Goal: Transaction & Acquisition: Subscribe to service/newsletter

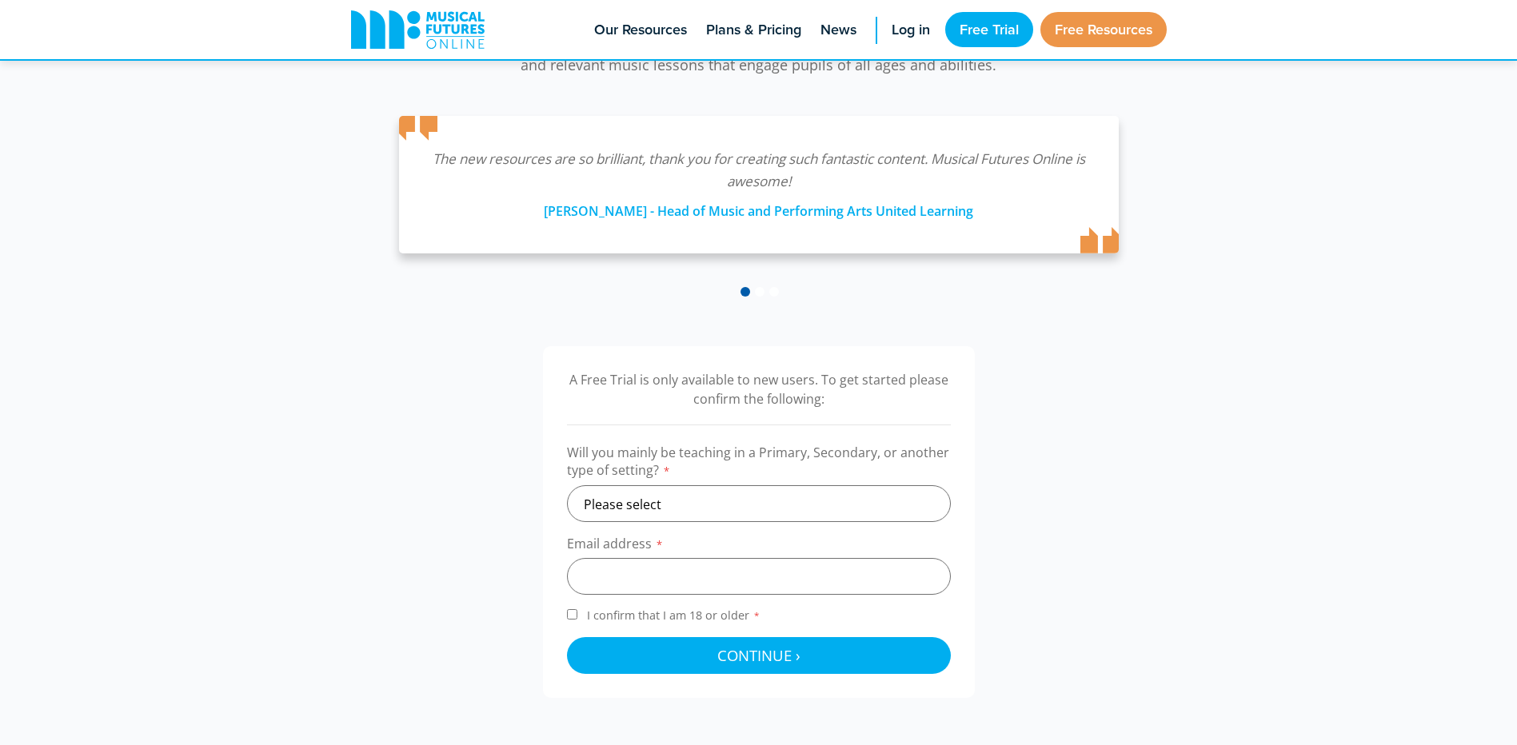
scroll to position [80, 0]
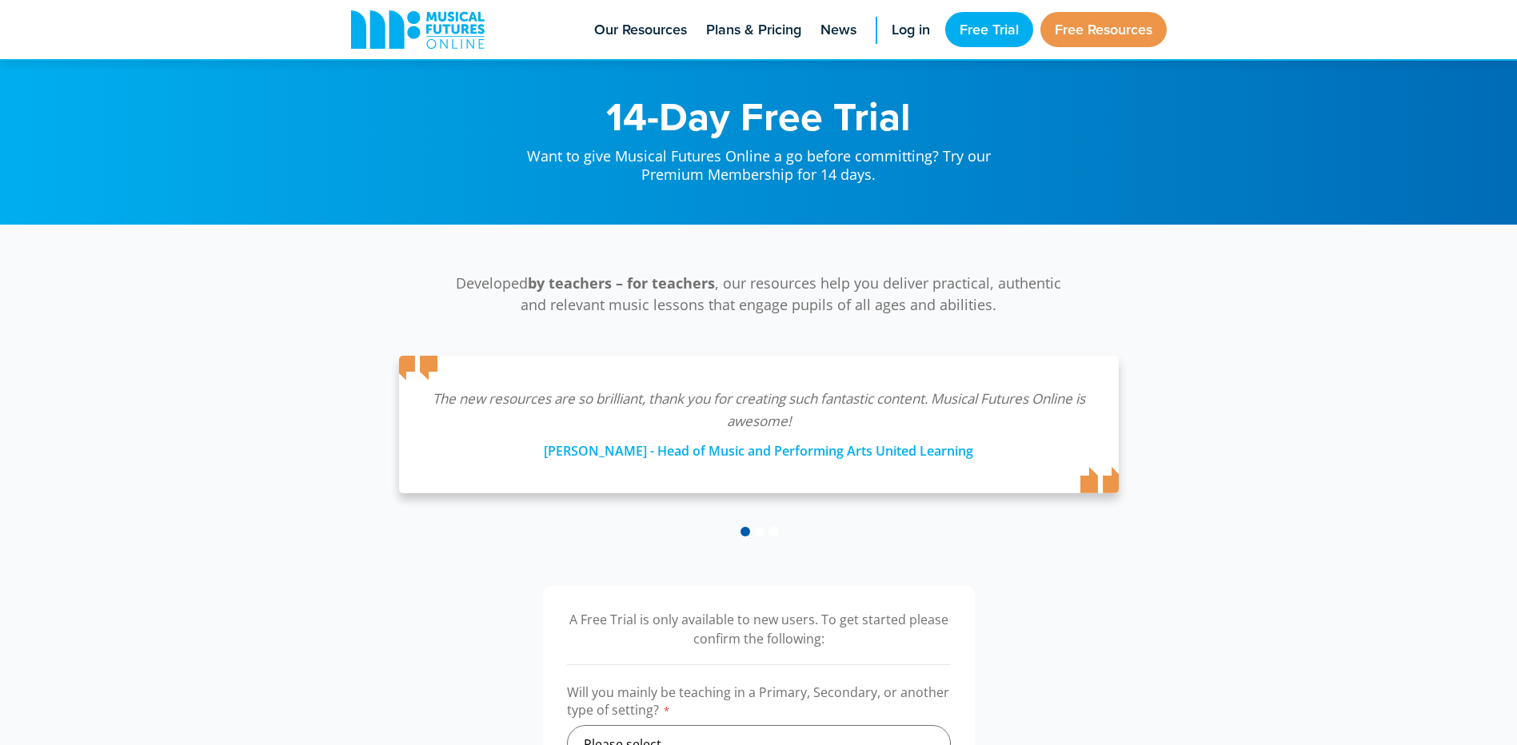
scroll to position [80, 0]
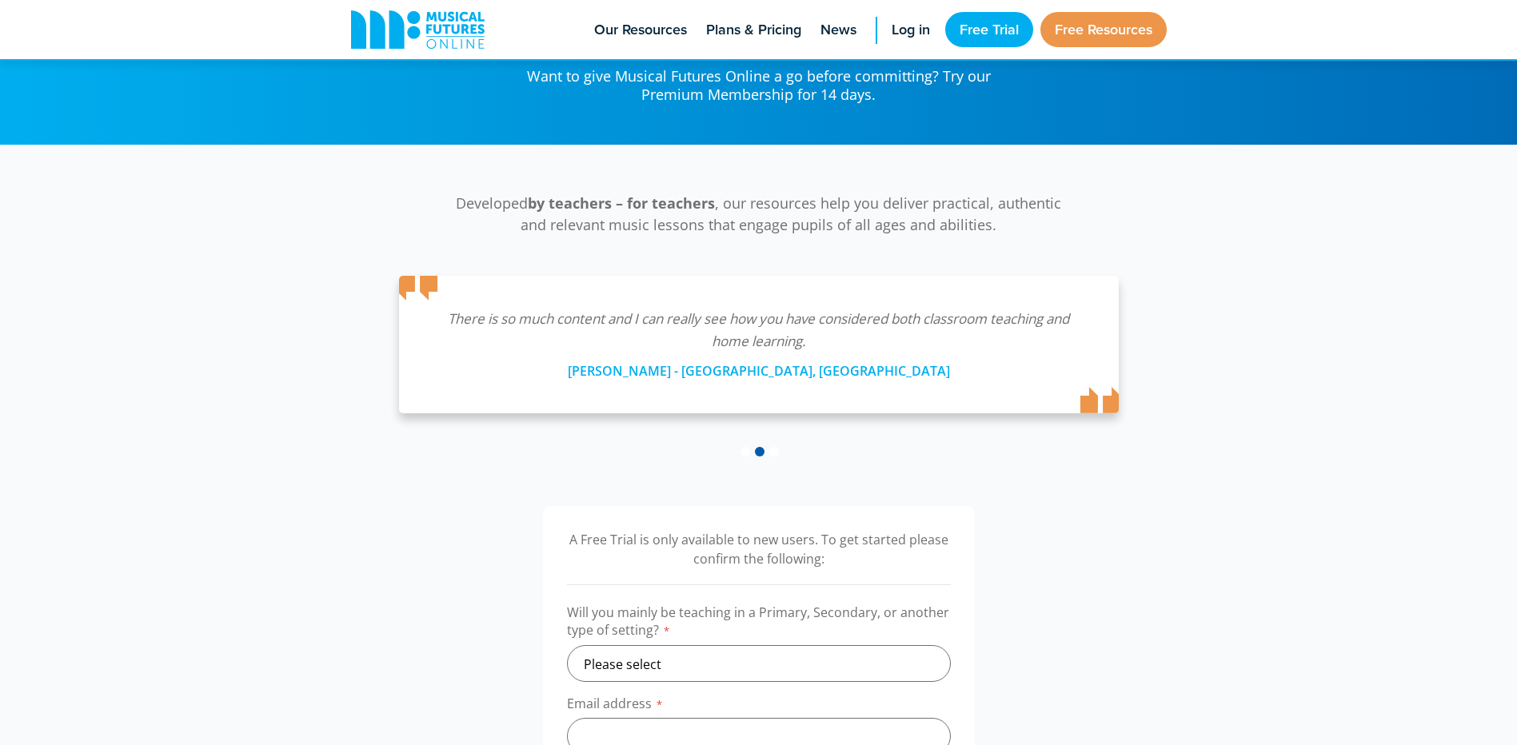
drag, startPoint x: 453, startPoint y: 38, endPoint x: 234, endPoint y: 325, distance: 360.4
click at [234, 325] on div "Developed by teachers – for teachers , our resources help you deliver practical…" at bounding box center [758, 301] width 1517 height 313
click at [768, 448] on div at bounding box center [773, 450] width 11 height 11
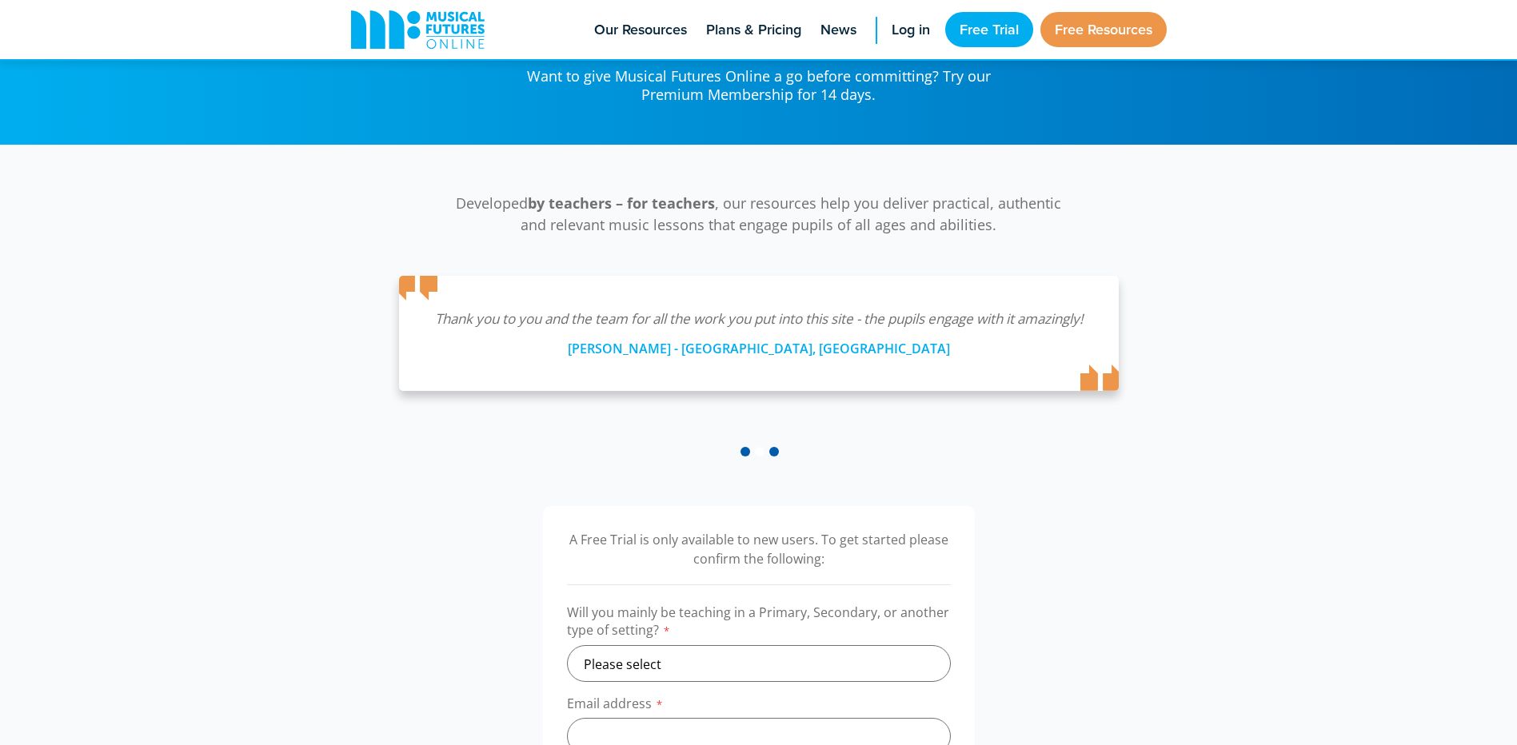
click at [741, 452] on span at bounding box center [745, 452] width 10 height 10
click at [748, 457] on div at bounding box center [759, 451] width 736 height 13
click at [748, 453] on span at bounding box center [745, 452] width 10 height 10
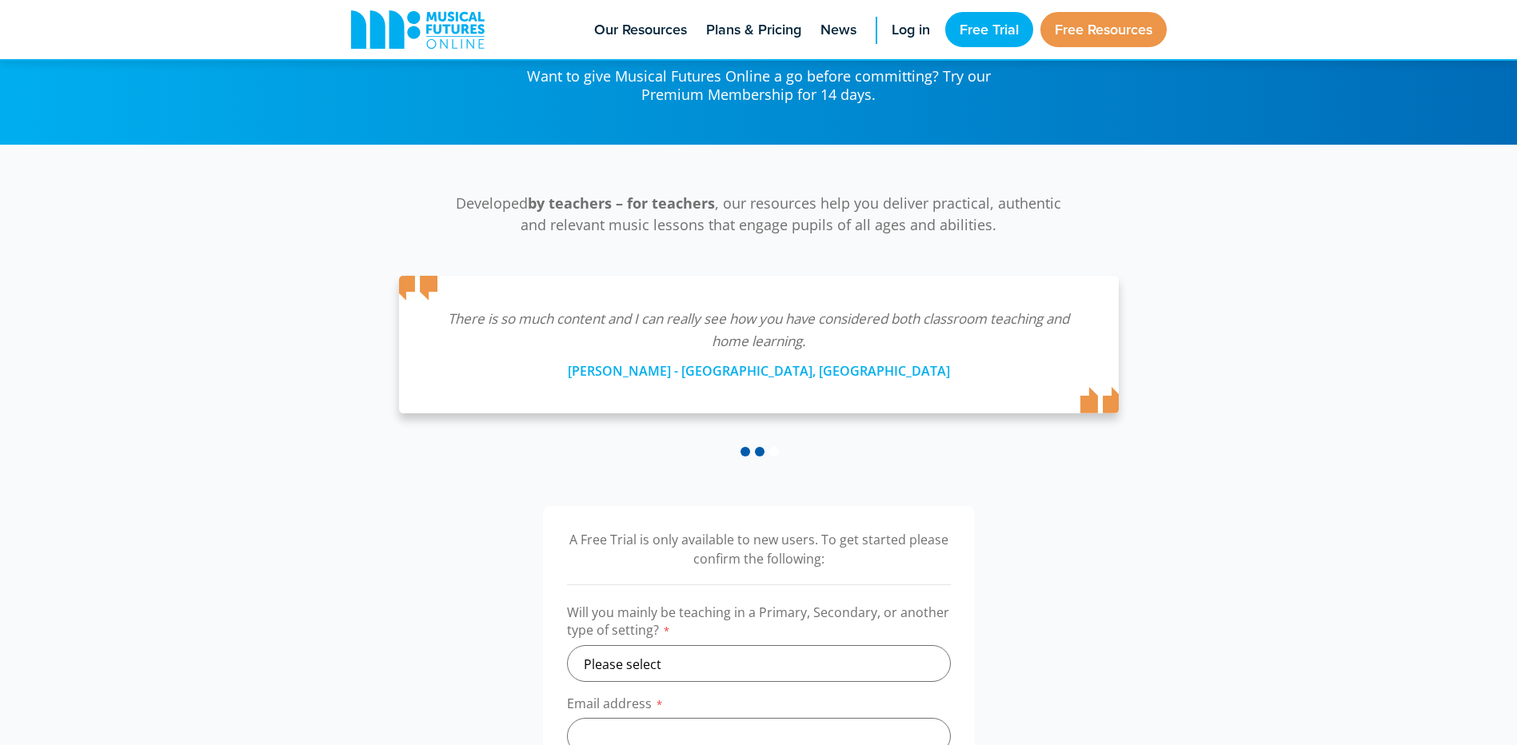
click at [744, 453] on span at bounding box center [745, 452] width 10 height 10
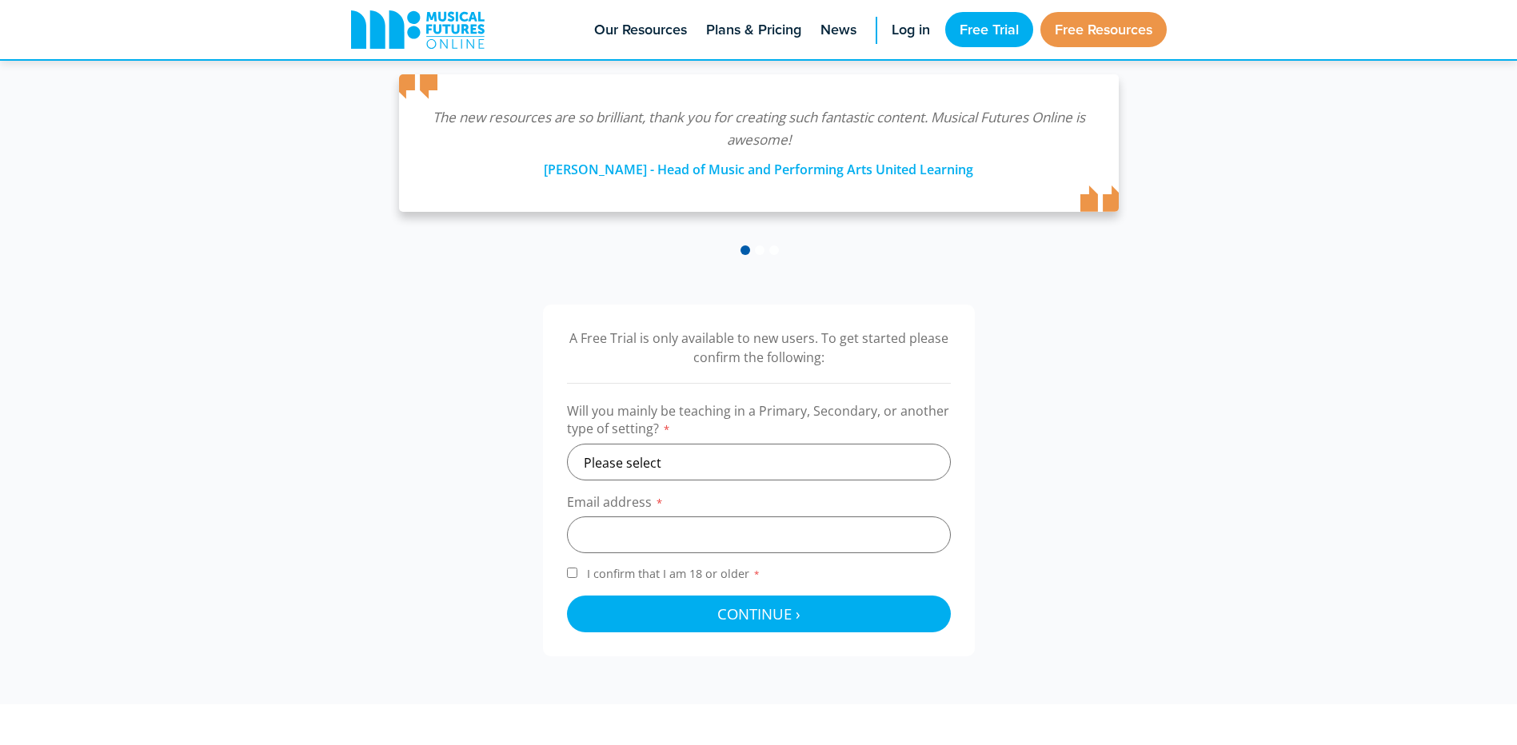
scroll to position [22, 0]
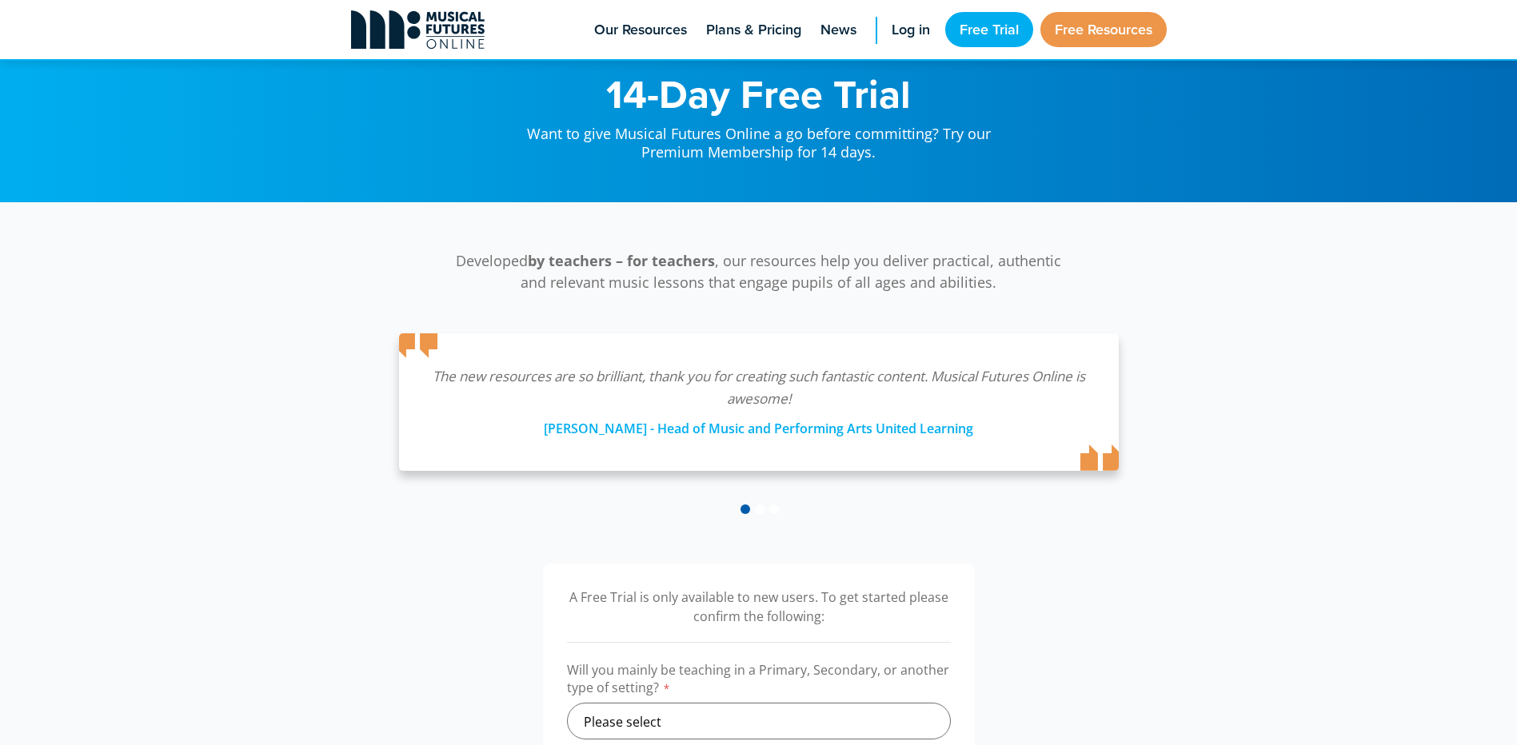
click at [416, 43] on icon at bounding box center [418, 29] width 134 height 38
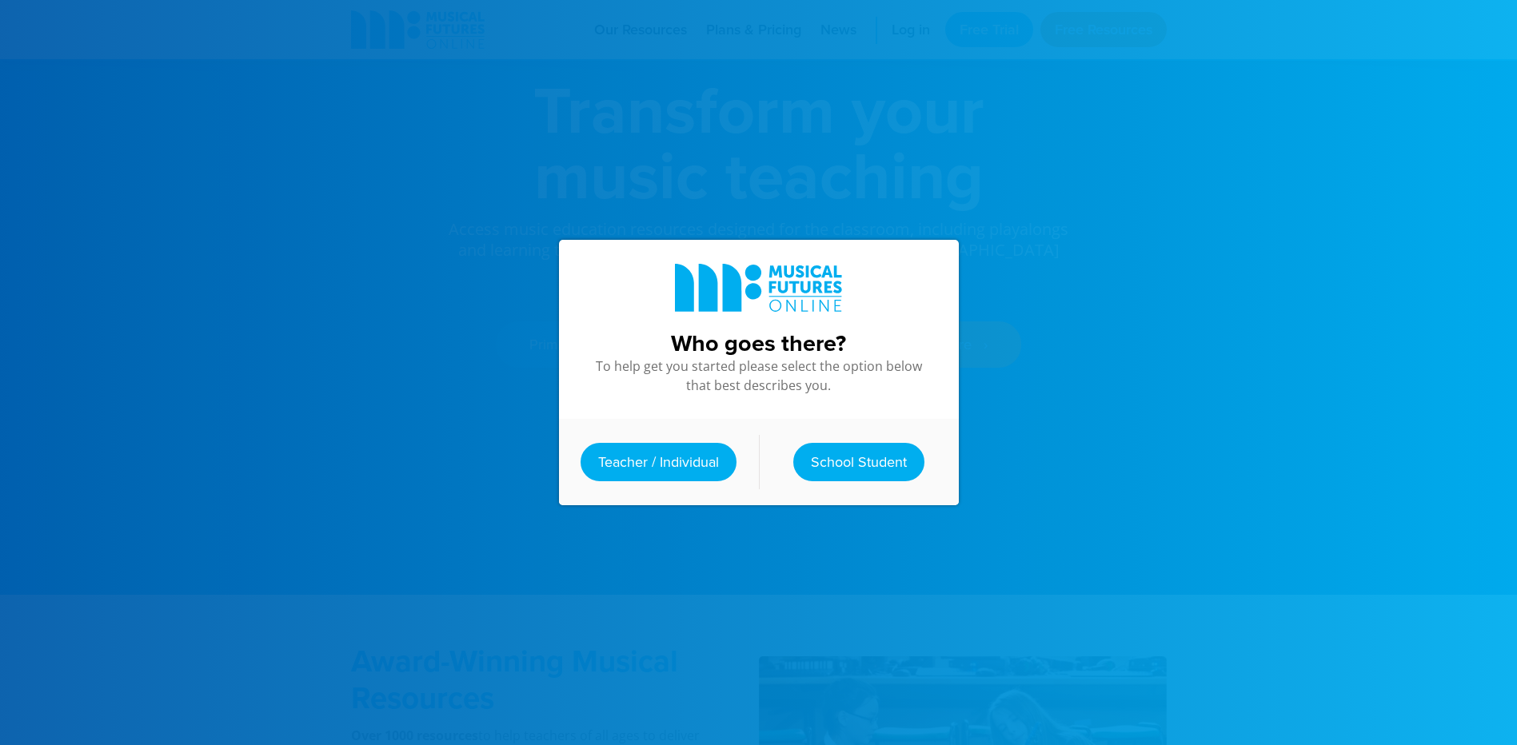
scroll to position [80, 0]
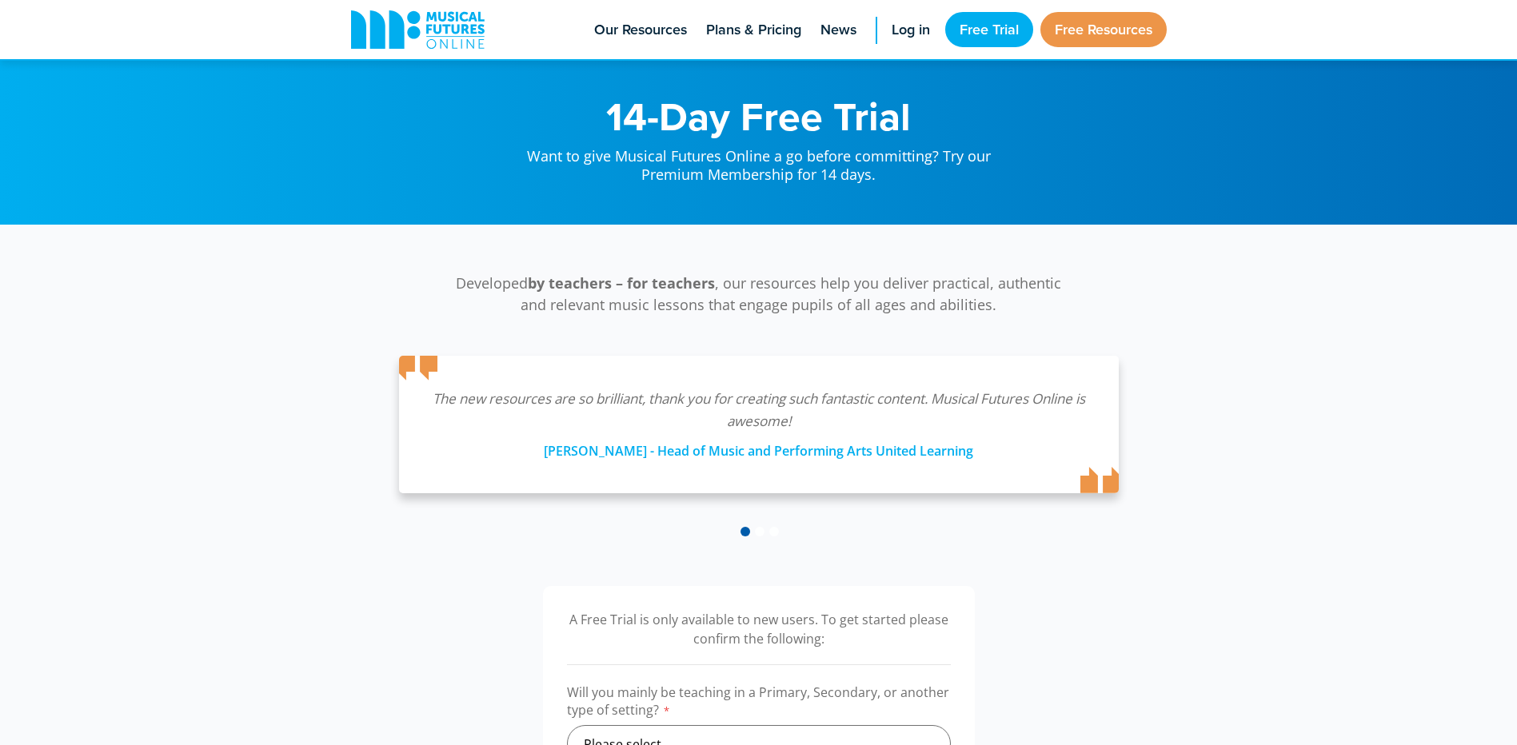
scroll to position [22, 0]
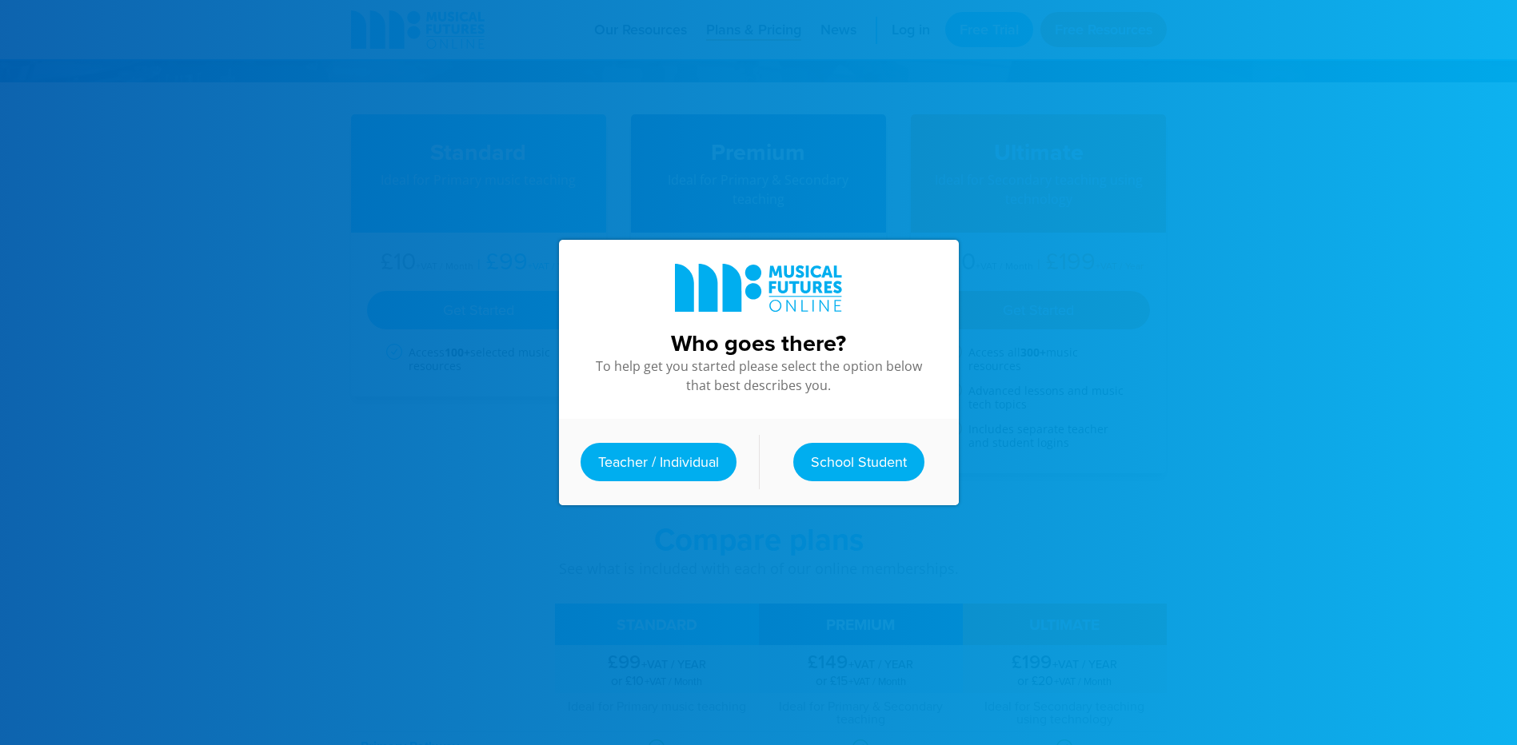
scroll to position [320, 0]
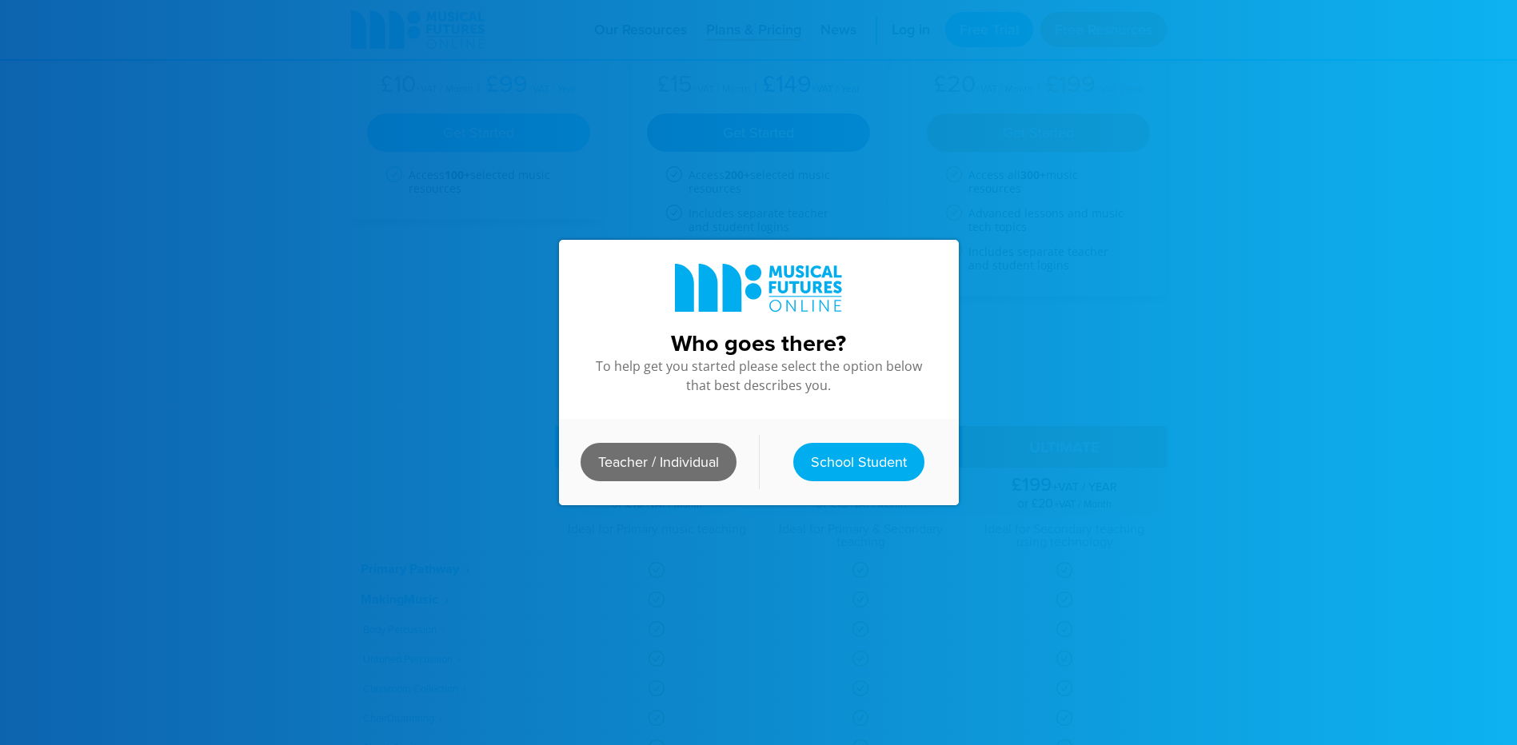
click at [681, 457] on link "Teacher / Individual" at bounding box center [658, 462] width 156 height 38
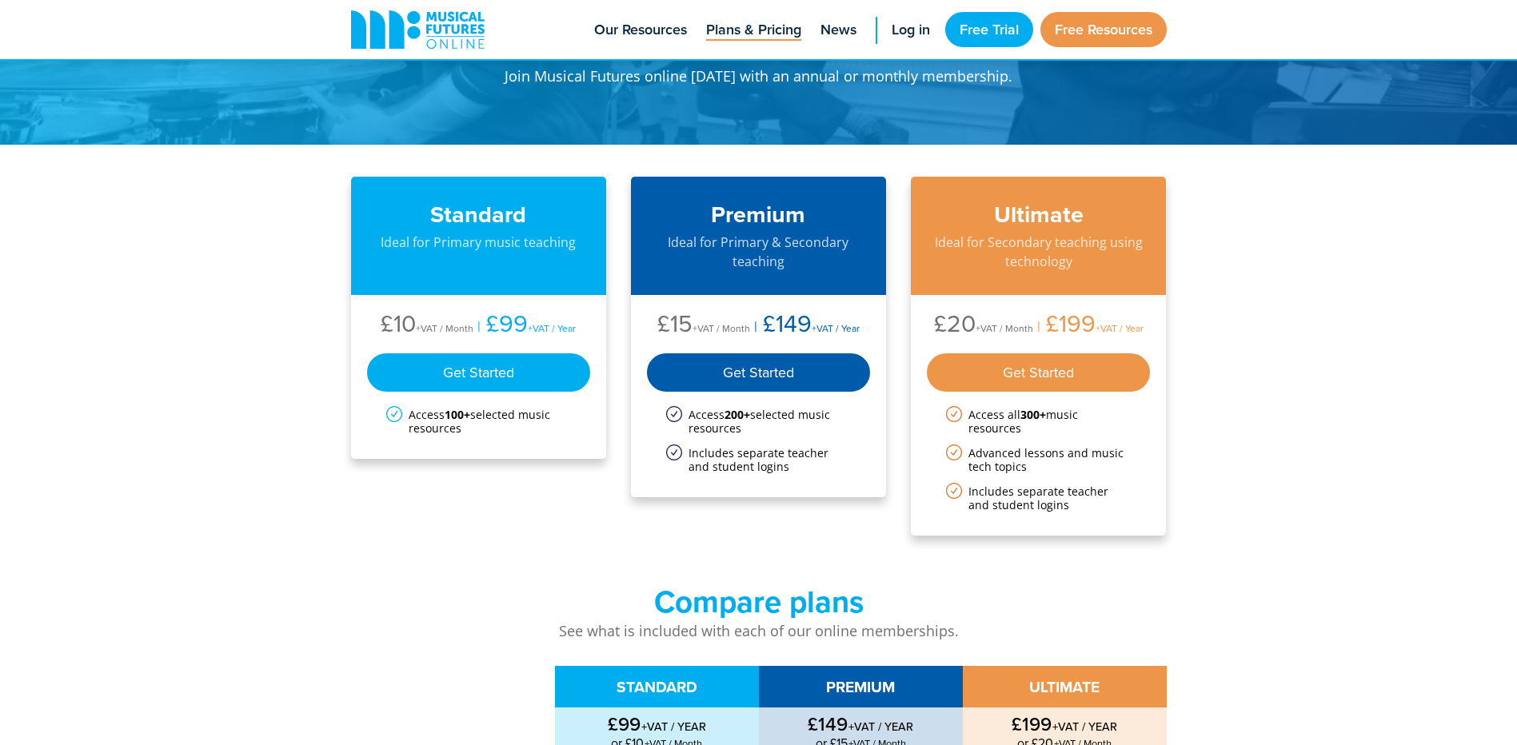
scroll to position [160, 0]
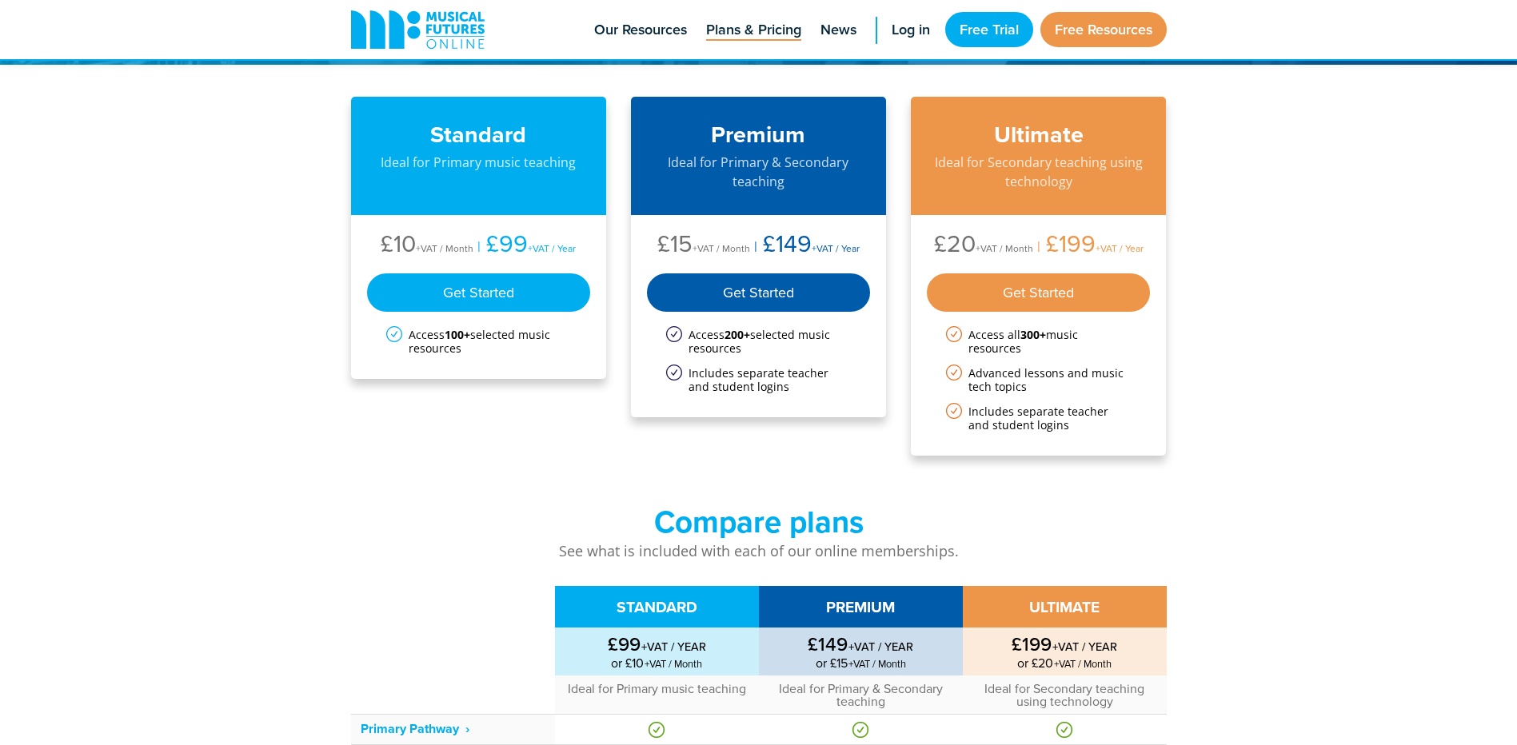
drag, startPoint x: 685, startPoint y: 331, endPoint x: 781, endPoint y: 349, distance: 97.5
click at [781, 349] on li "Access 200+ selected music resources" at bounding box center [758, 341] width 185 height 27
drag, startPoint x: 781, startPoint y: 349, endPoint x: 796, endPoint y: 393, distance: 47.3
click at [796, 393] on li "Includes separate teacher and student logins" at bounding box center [758, 379] width 185 height 27
drag, startPoint x: 704, startPoint y: 341, endPoint x: 729, endPoint y: 345, distance: 25.8
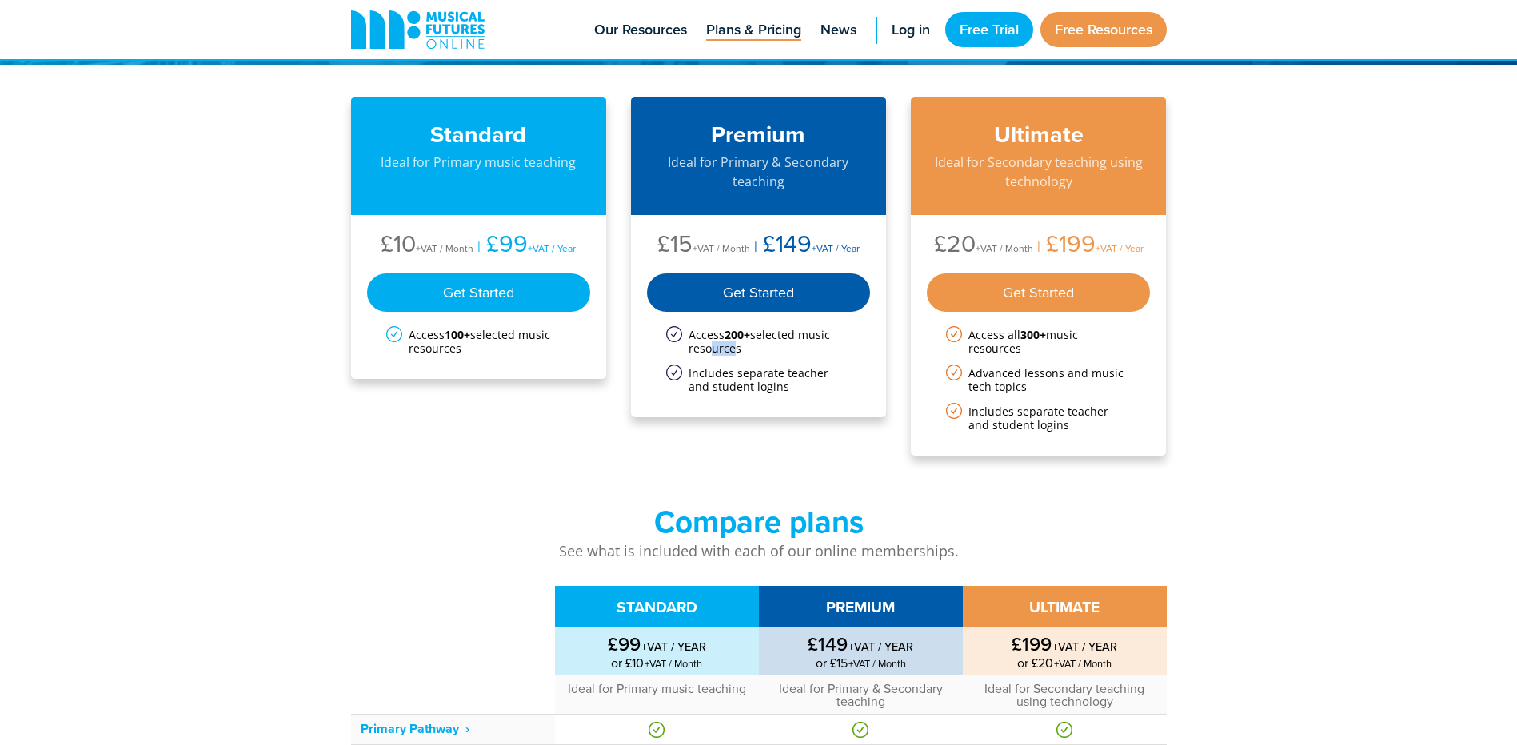
click at [729, 345] on li "Access 200+ selected music resources" at bounding box center [758, 341] width 185 height 27
drag, startPoint x: 729, startPoint y: 345, endPoint x: 736, endPoint y: 354, distance: 12.0
click at [736, 354] on li "Access 200+ selected music resources" at bounding box center [758, 341] width 185 height 27
click at [765, 293] on div "Get Started" at bounding box center [759, 292] width 224 height 38
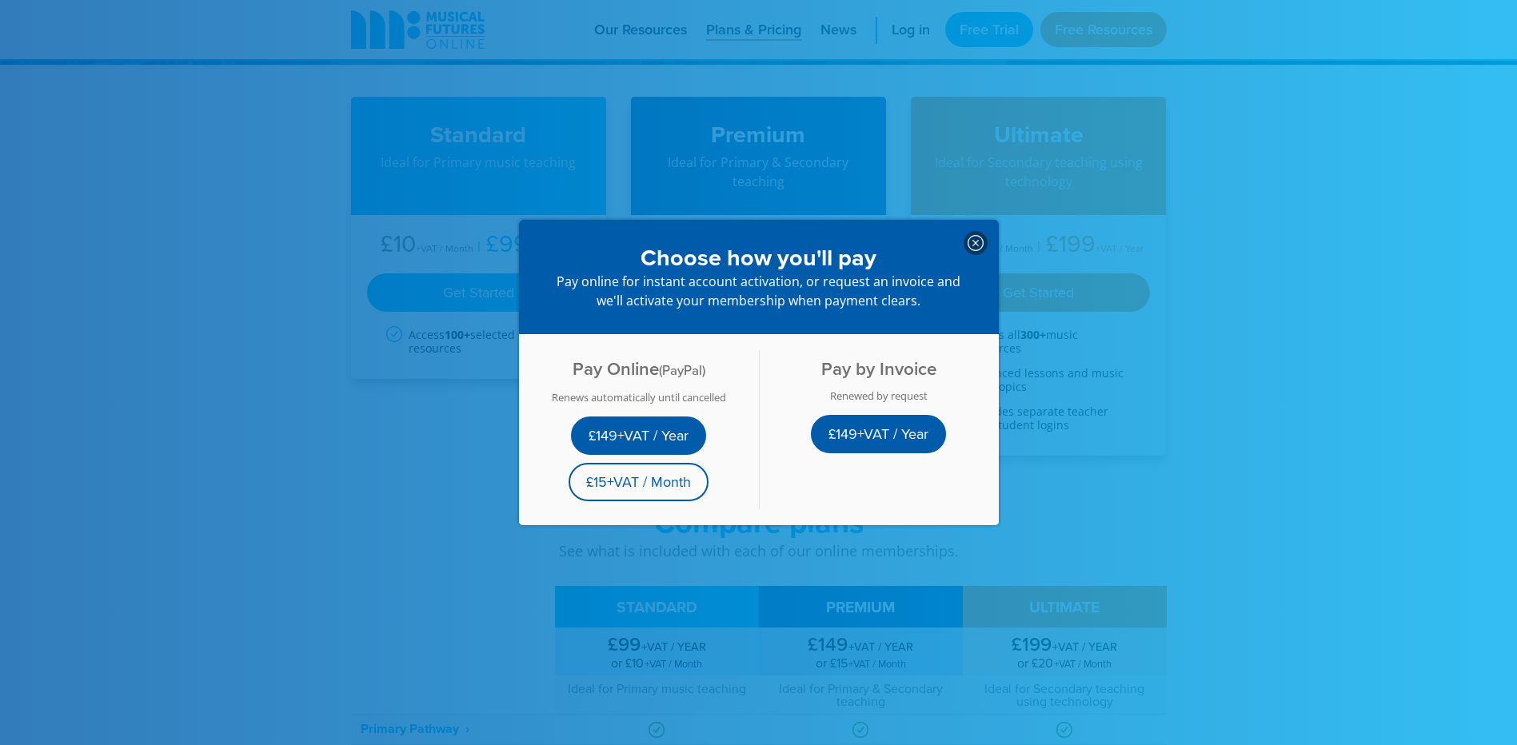
click at [968, 237] on icon at bounding box center [975, 243] width 16 height 16
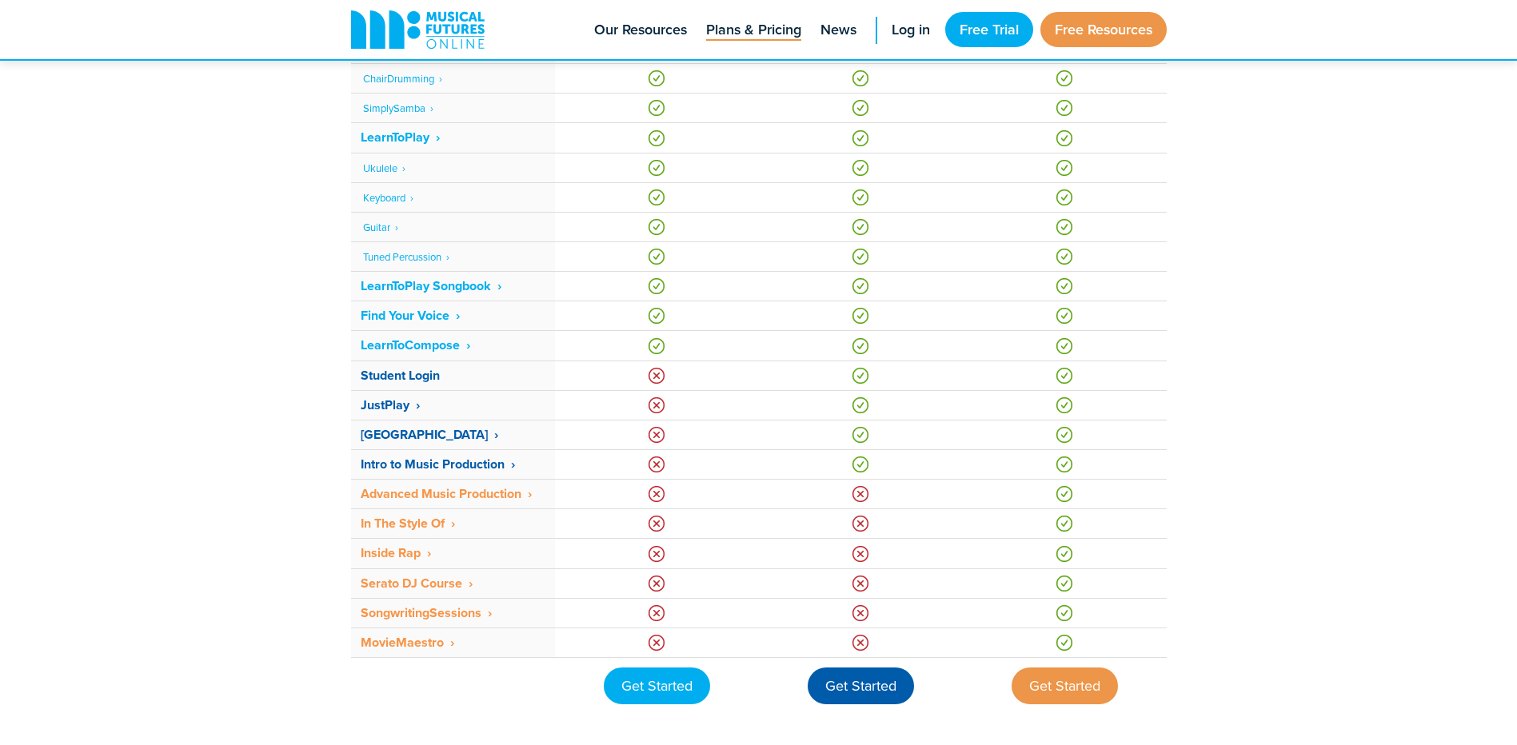
scroll to position [1199, 0]
